Goal: Find specific page/section: Find specific page/section

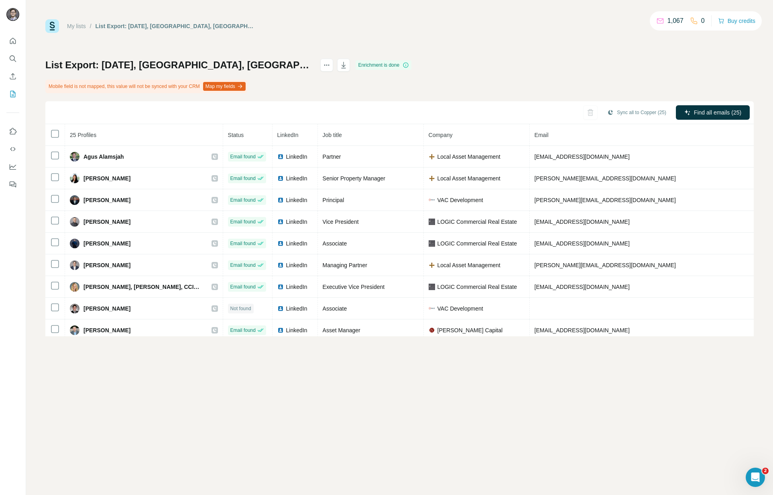
scroll to position [352, 0]
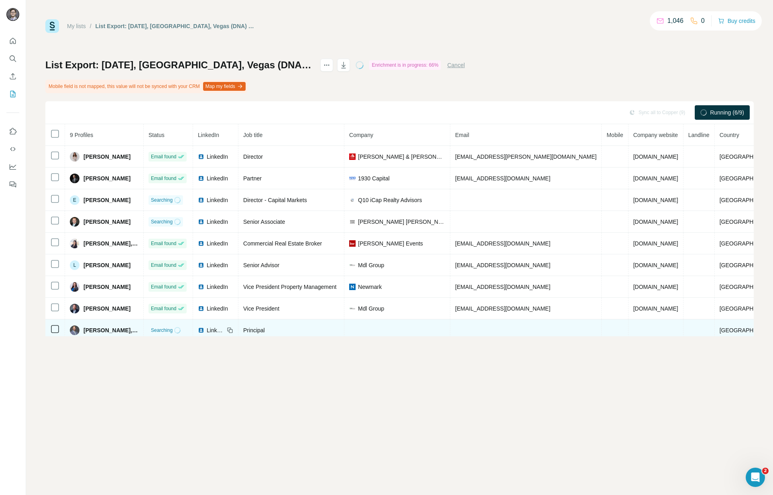
click at [397, 327] on td at bounding box center [398, 330] width 106 height 22
